Goal: Task Accomplishment & Management: Manage account settings

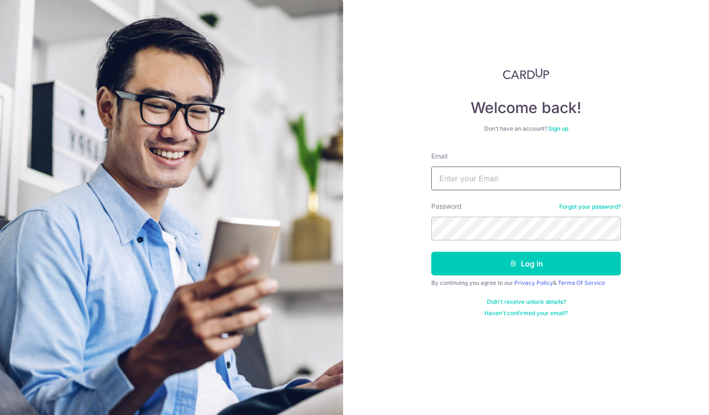
click at [462, 184] on input "Email" at bounding box center [525, 179] width 189 height 24
type input "[EMAIL_ADDRESS][DOMAIN_NAME]"
click at [431, 252] on button "Log in" at bounding box center [525, 264] width 189 height 24
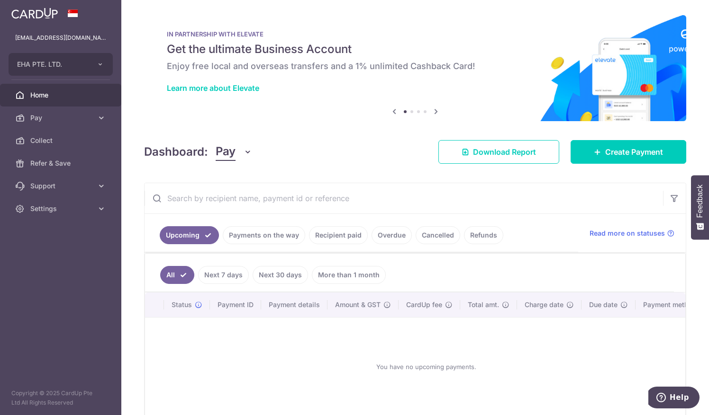
click at [253, 236] on link "Payments on the way" at bounding box center [264, 235] width 82 height 18
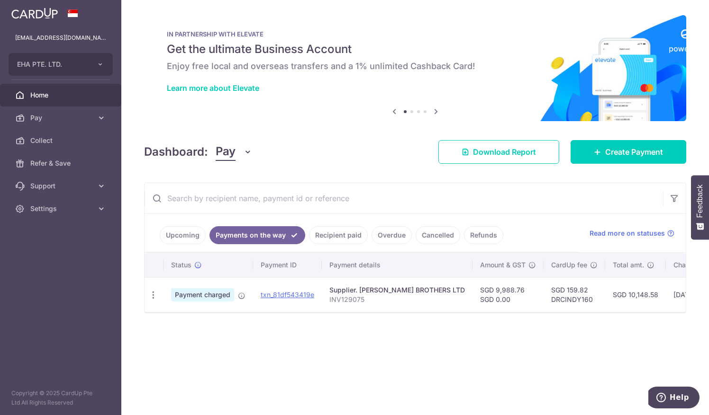
click at [331, 232] on link "Recipient paid" at bounding box center [338, 235] width 59 height 18
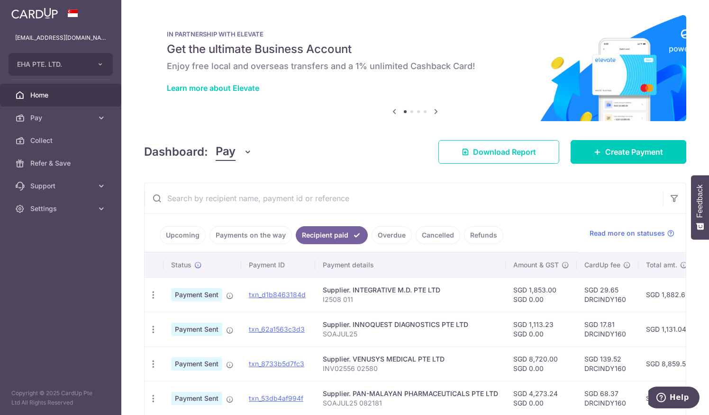
click at [381, 236] on link "Overdue" at bounding box center [391, 235] width 40 height 18
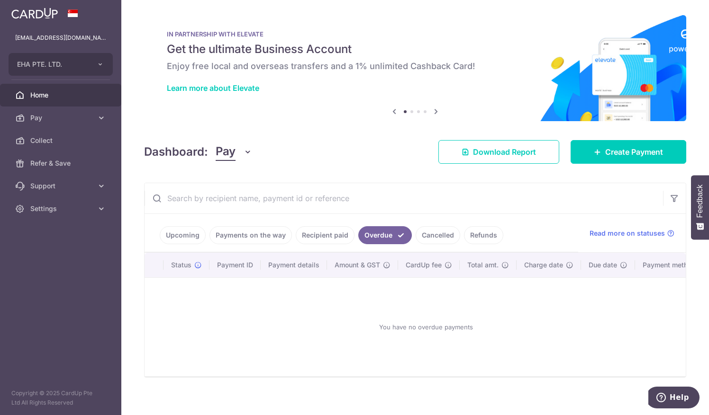
click at [478, 236] on link "Refunds" at bounding box center [483, 235] width 39 height 18
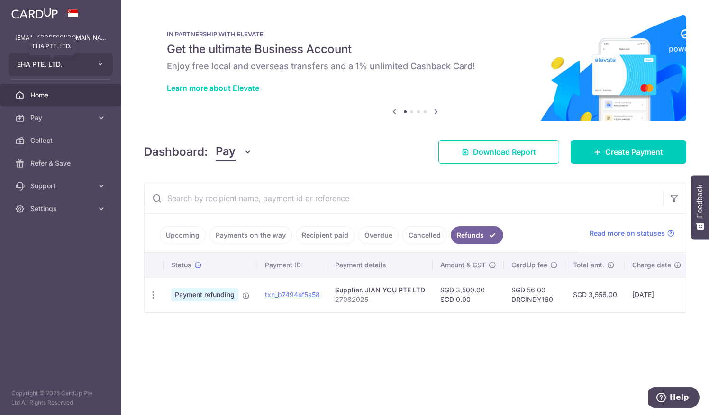
click at [64, 63] on span "EHA PTE. LTD." at bounding box center [52, 64] width 70 height 9
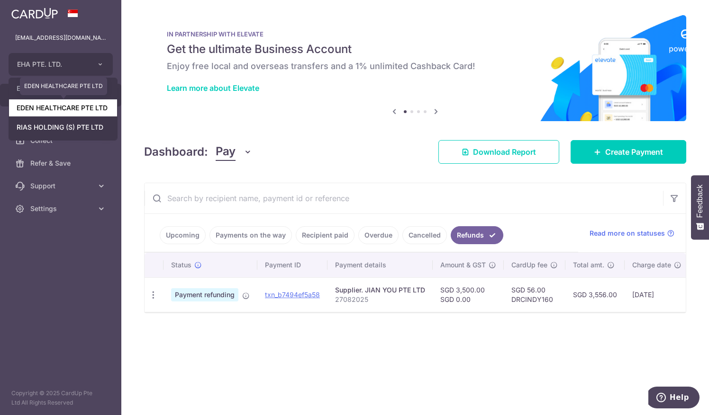
click at [58, 110] on link "EDEN HEALTHCARE PTE LTD" at bounding box center [63, 107] width 108 height 17
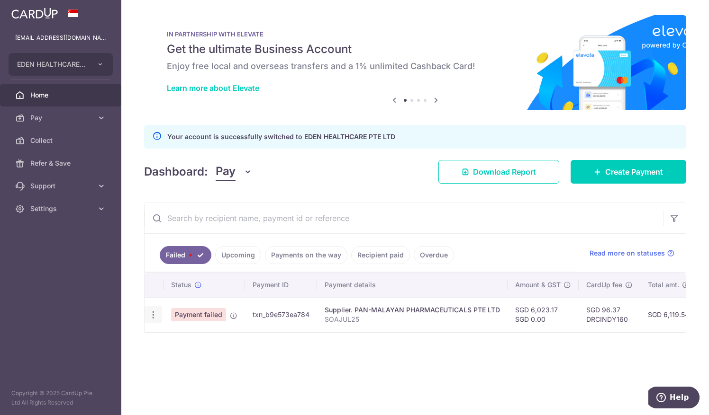
click at [153, 312] on icon "button" at bounding box center [153, 315] width 10 height 10
click at [181, 340] on span "Update payment" at bounding box center [203, 340] width 64 height 11
radio input "true"
type input "6,023.17"
type input "0.00"
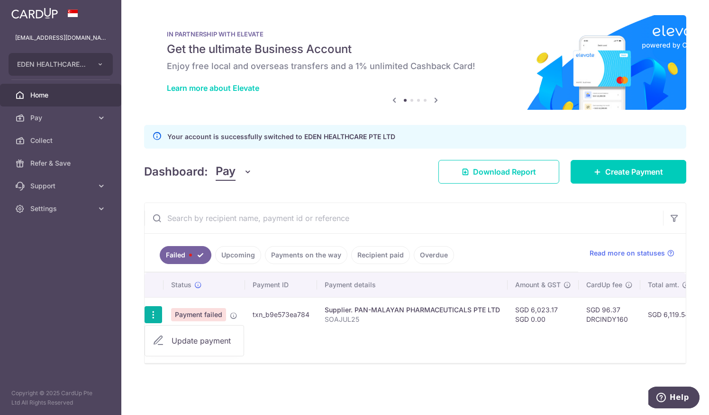
radio input "true"
type input "SOAJUL25"
type input "DRCINDY160"
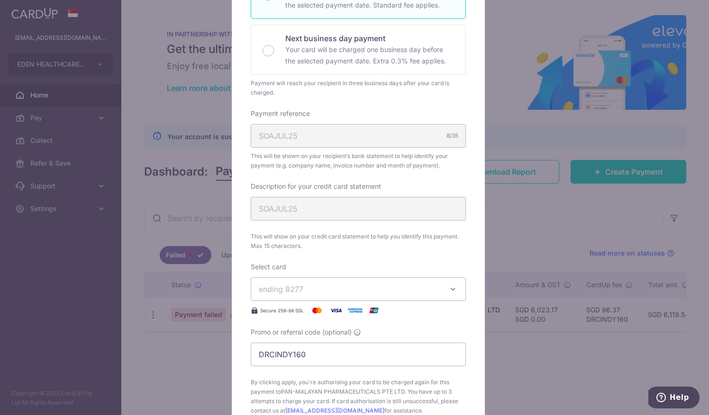
scroll to position [199, 0]
click at [566, 238] on div "Edit payment By clicking apply, you will make changes to all payments to PAN-MA…" at bounding box center [354, 207] width 709 height 415
